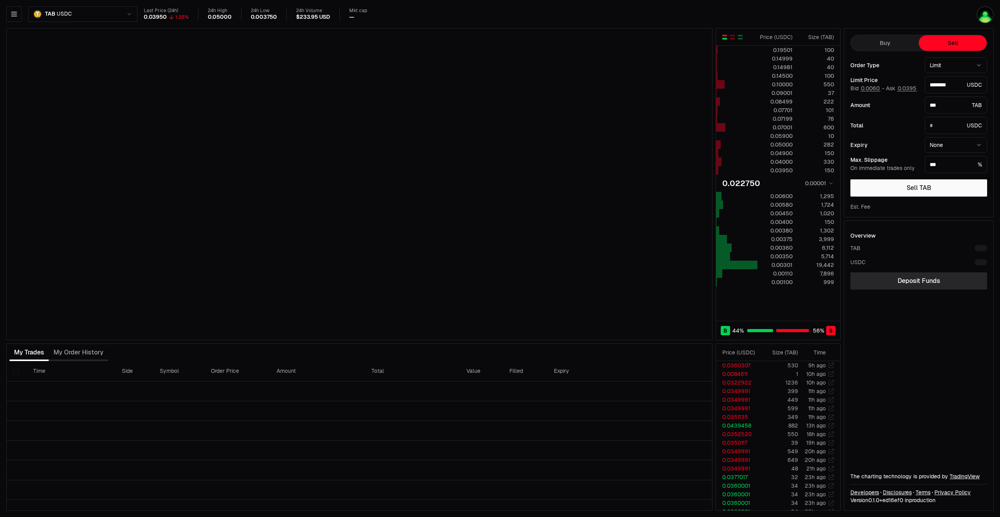
type input "*******"
